Goal: Task Accomplishment & Management: Use online tool/utility

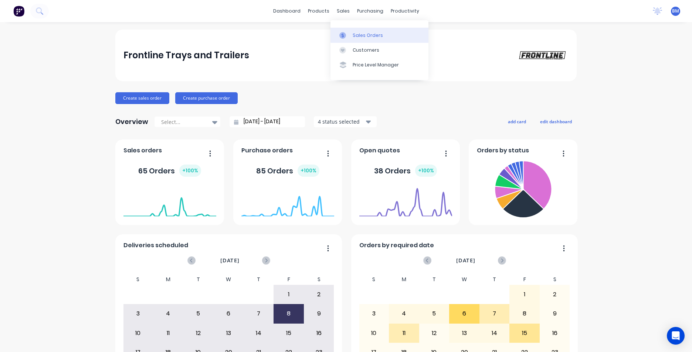
click at [370, 35] on div "Sales Orders" at bounding box center [367, 35] width 30 height 7
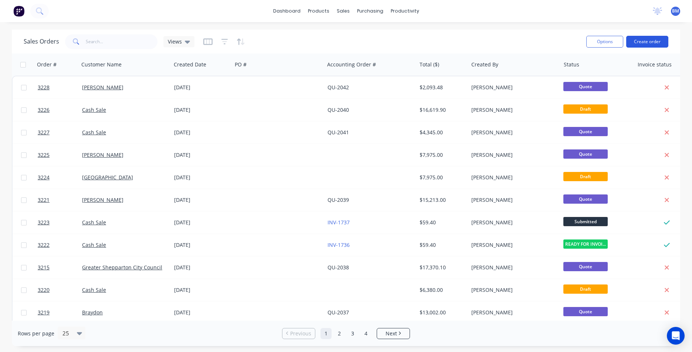
click at [661, 43] on button "Create order" at bounding box center [647, 42] width 42 height 12
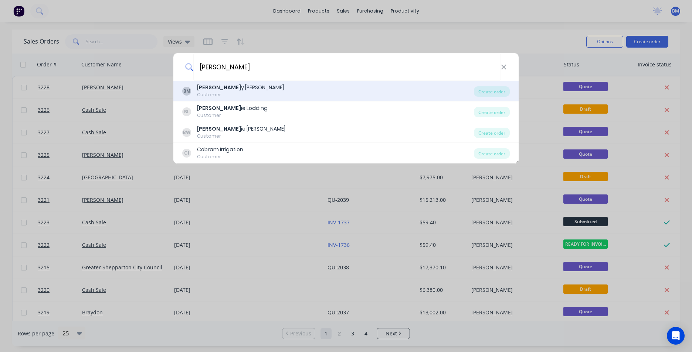
type input "[PERSON_NAME]"
click at [233, 93] on div "Customer" at bounding box center [240, 95] width 87 height 7
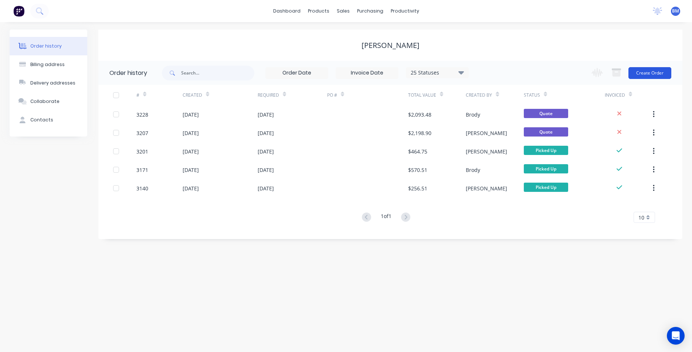
click at [640, 72] on button "Create Order" at bounding box center [649, 73] width 43 height 12
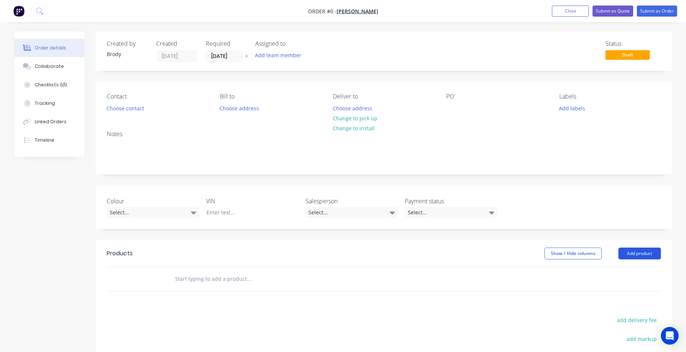
click at [635, 252] on button "Add product" at bounding box center [639, 254] width 42 height 12
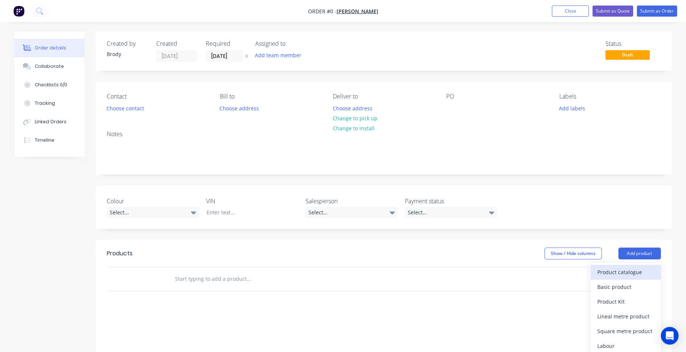
click at [645, 271] on div "Product catalogue" at bounding box center [625, 272] width 57 height 11
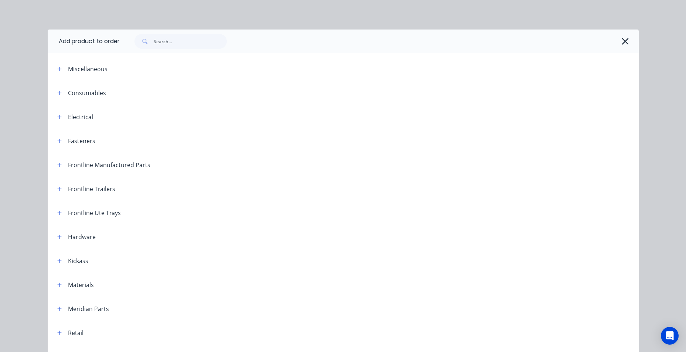
drag, startPoint x: 57, startPoint y: 163, endPoint x: 63, endPoint y: 169, distance: 8.4
click at [59, 163] on icon "button" at bounding box center [59, 165] width 4 height 5
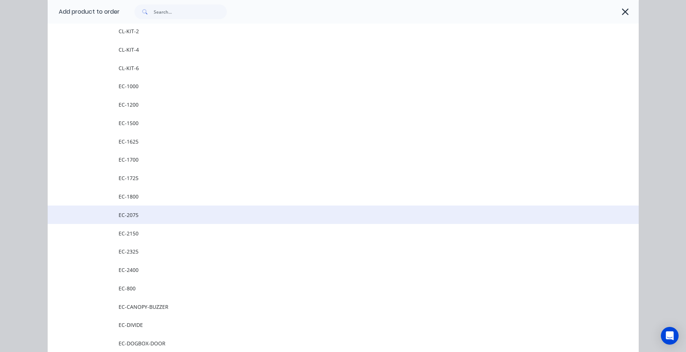
scroll to position [148, 0]
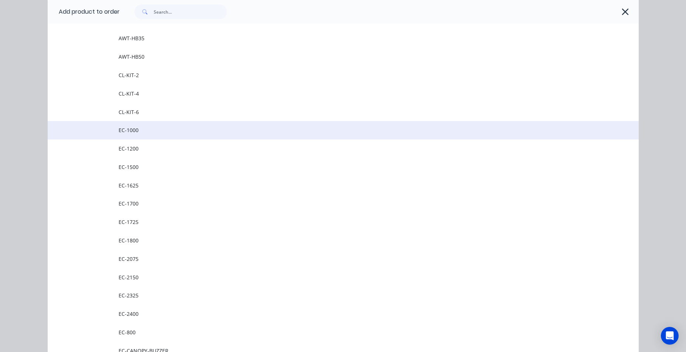
click at [152, 133] on span "EC-1000" at bounding box center [327, 130] width 416 height 8
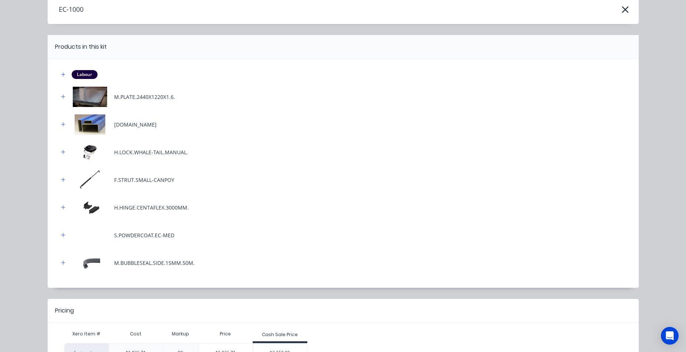
scroll to position [88, 0]
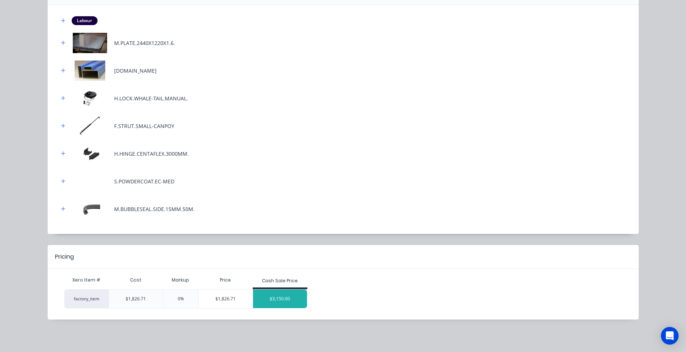
click at [281, 300] on div "$3,150.00" at bounding box center [280, 299] width 54 height 18
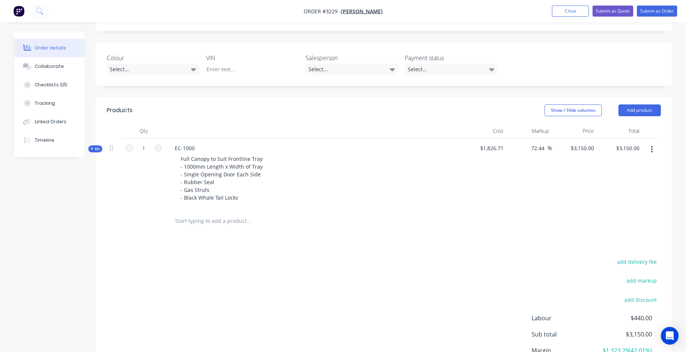
scroll to position [213, 0]
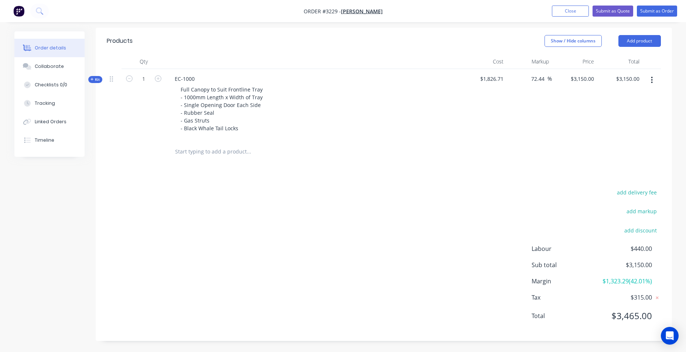
click at [432, 50] on header "Products Show / Hide columns Add product" at bounding box center [384, 41] width 576 height 27
click at [572, 14] on button "Close" at bounding box center [570, 11] width 37 height 11
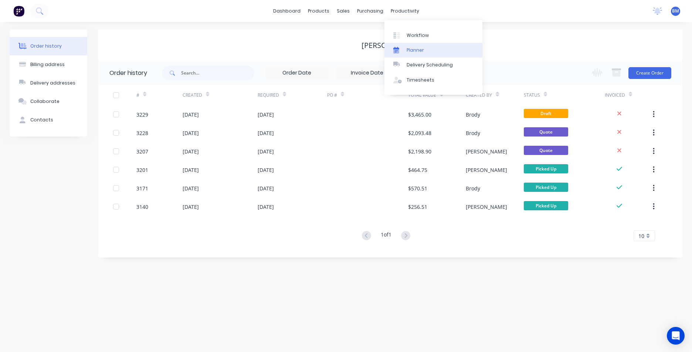
click at [421, 48] on div "Planner" at bounding box center [414, 50] width 17 height 7
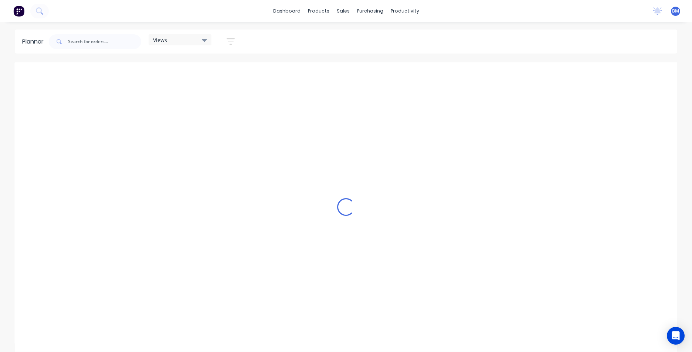
scroll to position [0, 596]
click at [76, 37] on input "text" at bounding box center [104, 41] width 73 height 15
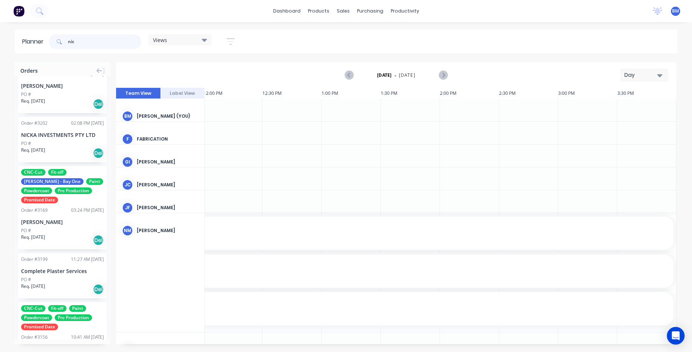
scroll to position [406, 0]
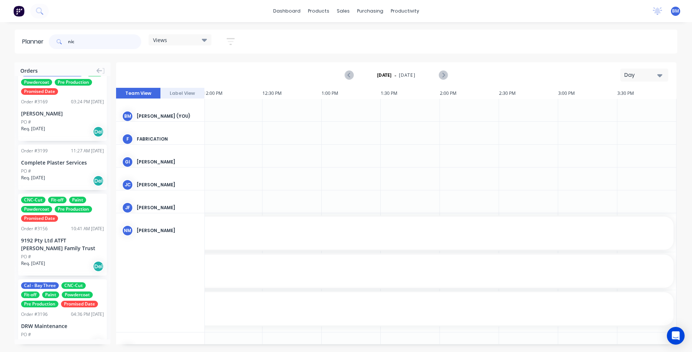
type input "nic"
click at [85, 243] on div "CNC-Cut Fit-off Paint Powdercoat Pre Production Promised Date Order # 3156 10:4…" at bounding box center [62, 235] width 89 height 82
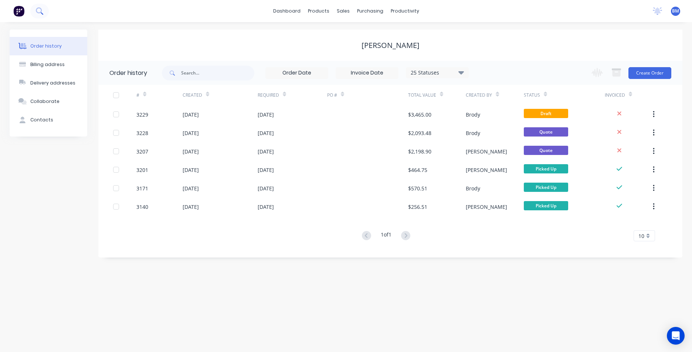
click at [43, 12] on icon at bounding box center [39, 10] width 7 height 7
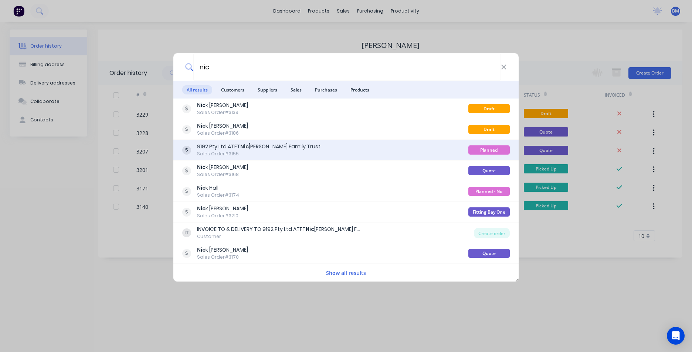
type input "nic"
click at [318, 150] on div "9192 Pty Ltd ATFT Nic [PERSON_NAME] Family Trust Sales Order #3155" at bounding box center [325, 150] width 286 height 14
